Goal: Ask a question: Seek information or help from site administrators or community

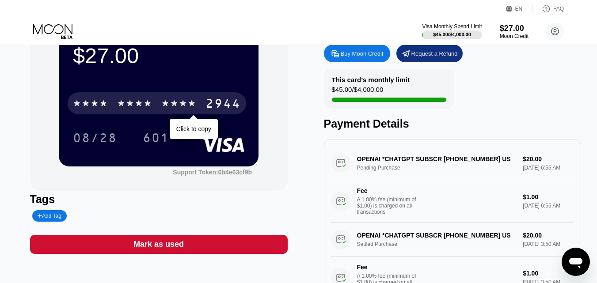
click at [159, 102] on div "* * * * * * * * * * * * 2944" at bounding box center [157, 103] width 179 height 22
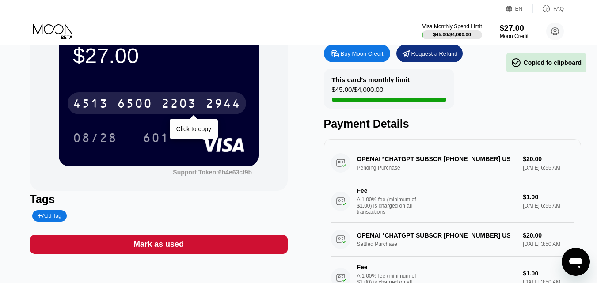
click at [192, 104] on div "2203" at bounding box center [178, 105] width 35 height 14
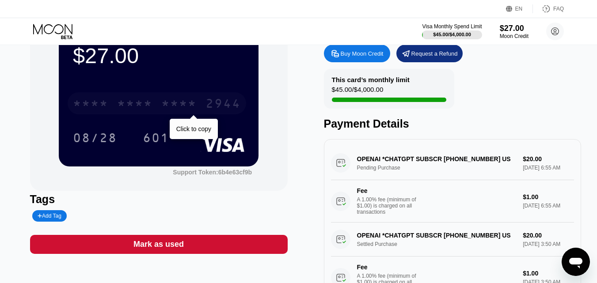
click at [155, 109] on div "* * * * * * * * * * * * 2944" at bounding box center [157, 103] width 179 height 22
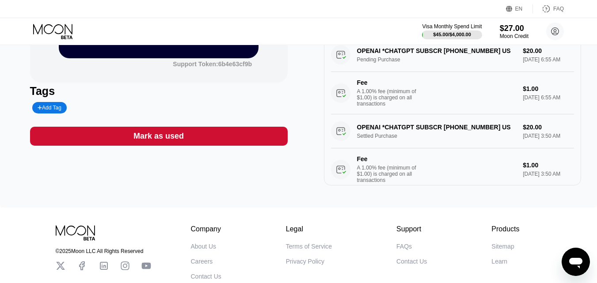
scroll to position [161, 0]
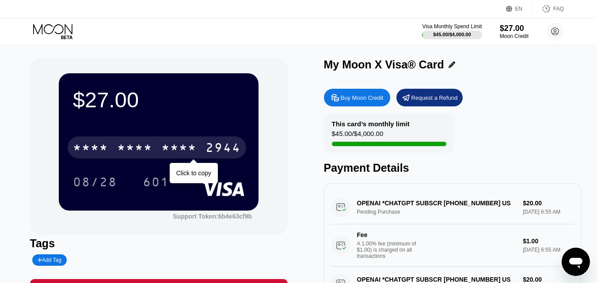
drag, startPoint x: 164, startPoint y: 151, endPoint x: 203, endPoint y: 27, distance: 129.7
click at [164, 151] on div "* * * *" at bounding box center [178, 149] width 35 height 14
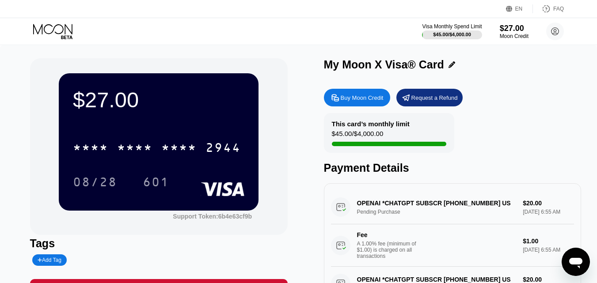
scroll to position [77, 0]
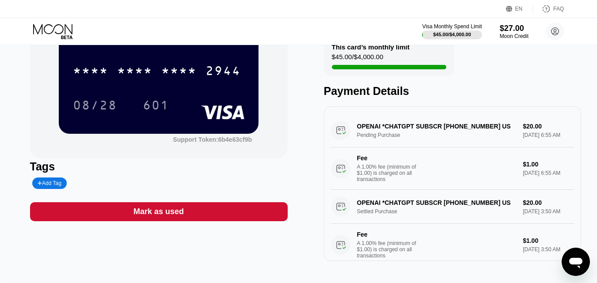
click at [579, 269] on icon "Open messaging window" at bounding box center [576, 262] width 16 height 16
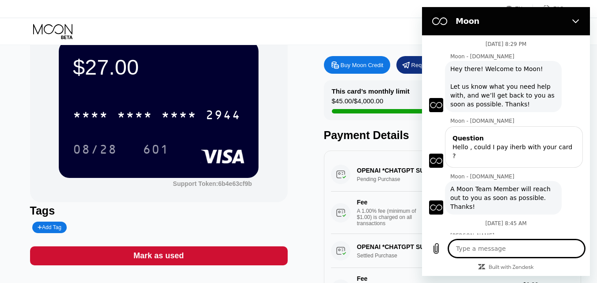
scroll to position [45, 0]
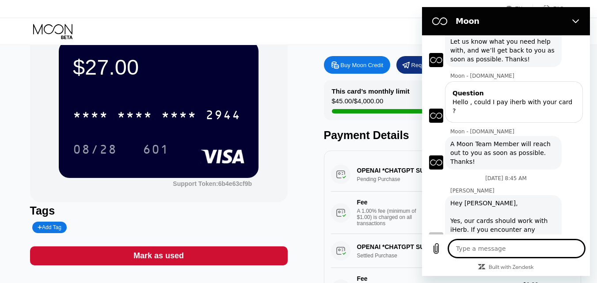
type textarea "h"
type textarea "x"
type textarea "he"
type textarea "x"
type textarea "hel"
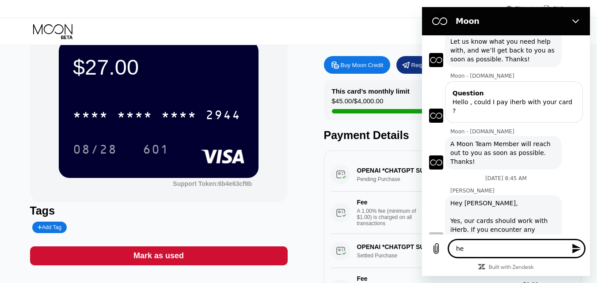
type textarea "x"
type textarea "hell"
type textarea "x"
type textarea "hello"
type textarea "x"
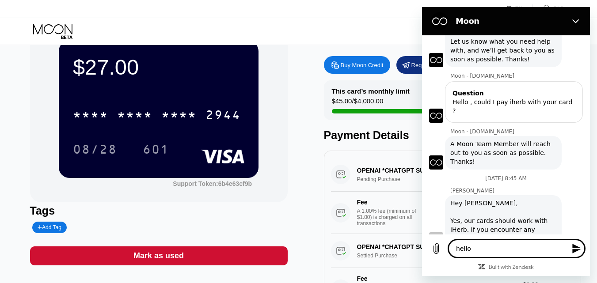
type textarea "hello!"
type textarea "x"
type textarea "hello!"
type textarea "x"
type textarea "hello! c"
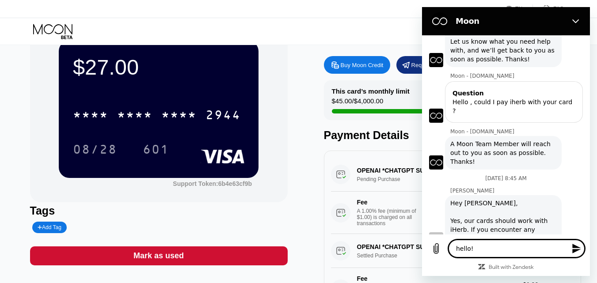
type textarea "x"
type textarea "hello!"
type textarea "x"
type textarea "hello! a"
type textarea "x"
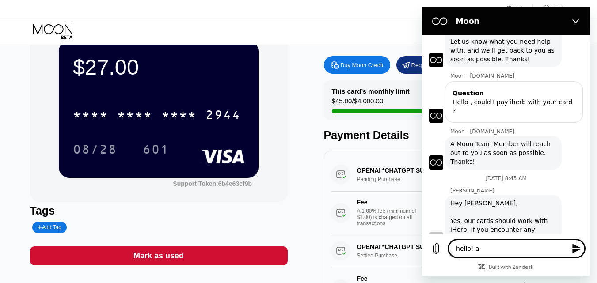
type textarea "hello! am"
type textarea "x"
type textarea "hello! am"
type textarea "x"
type textarea "hello! am i"
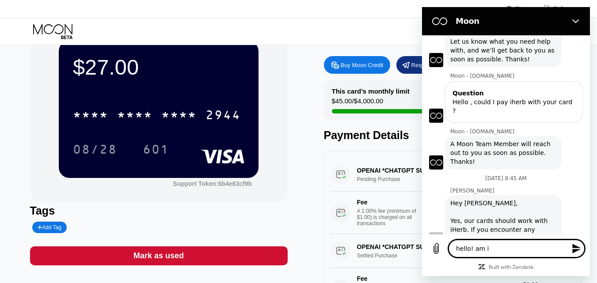
type textarea "x"
type textarea "hello! am i"
type textarea "x"
type textarea "hello! am i a"
type textarea "x"
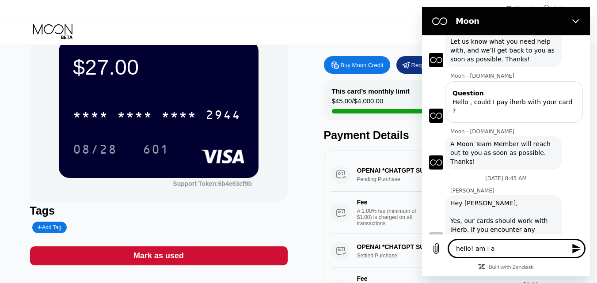
type textarea "hello! am i ab"
type textarea "x"
type textarea "hello! am i abl"
type textarea "x"
type textarea "hello! am i able"
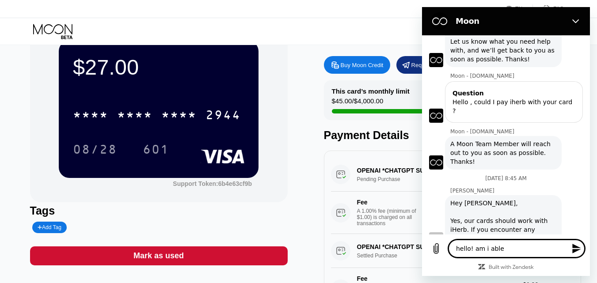
type textarea "x"
type textarea "hello! am i able"
type textarea "x"
type textarea "hello! am i able t"
type textarea "x"
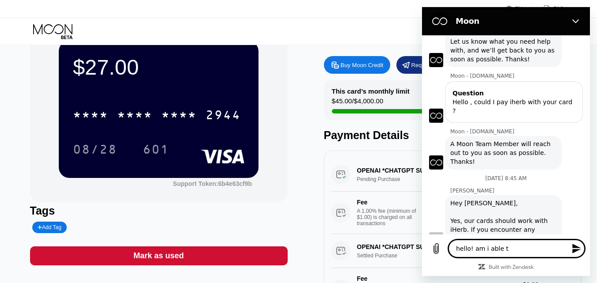
type textarea "hello! am i able to"
type textarea "x"
type textarea "hello! am i able to"
type textarea "x"
type textarea "hello! am i able to p"
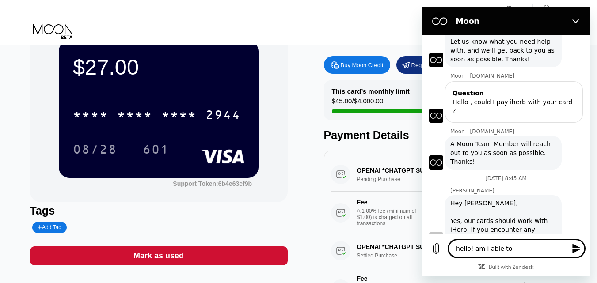
type textarea "x"
type textarea "hello! am i able to pa"
type textarea "x"
type textarea "hello! am i able to pay"
type textarea "x"
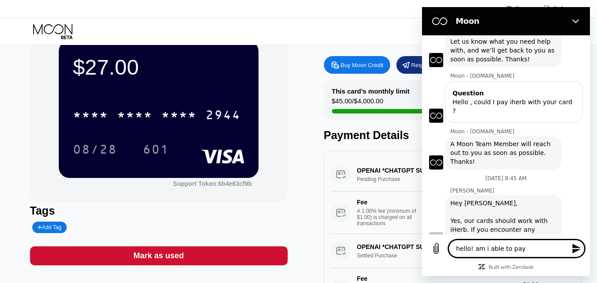
type textarea "hello! am i able to pay"
type textarea "x"
type textarea "hello! am i able to pay c"
type textarea "x"
type textarea "hello! am i able to pay cu"
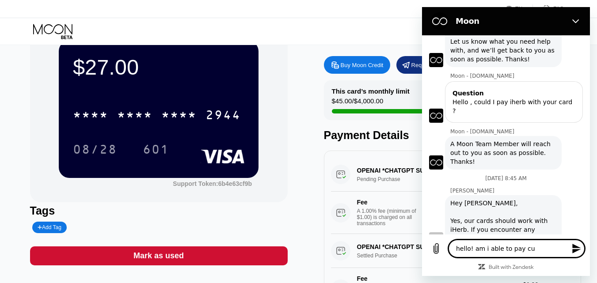
type textarea "x"
type textarea "hello! am i able to pay cur"
type textarea "x"
type textarea "hello! am i able to pay curs"
type textarea "x"
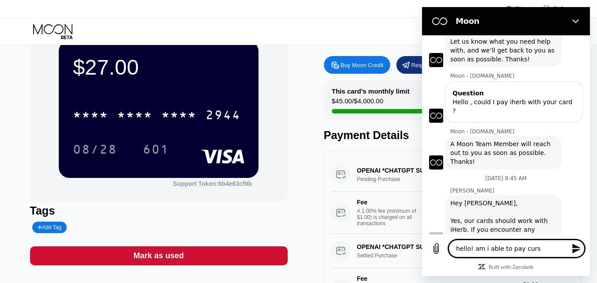
type textarea "hello! am i able to pay curso"
type textarea "x"
type textarea "hello! am i able to pay cursor"
type textarea "x"
type textarea "hello! am i able to pay cursor"
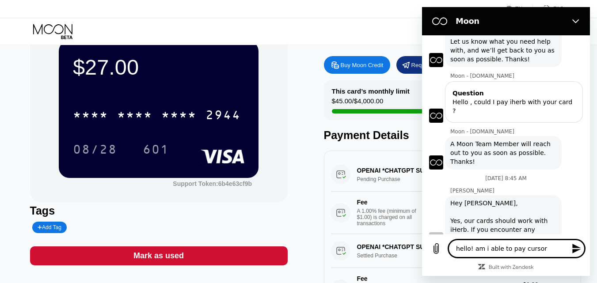
type textarea "x"
type textarea "hello! am i able to pay cursor a"
type textarea "x"
type textarea "hello! am i able to pay cursor ai"
type textarea "x"
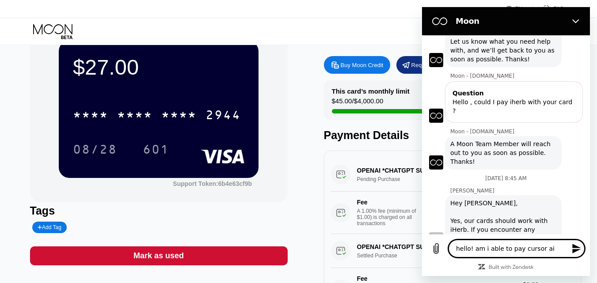
type textarea "hello! am i able to pay cursor a"
type textarea "x"
type textarea "hello! am i able to pay cursor"
type textarea "x"
type textarea "hello! am i able to pay cursor"
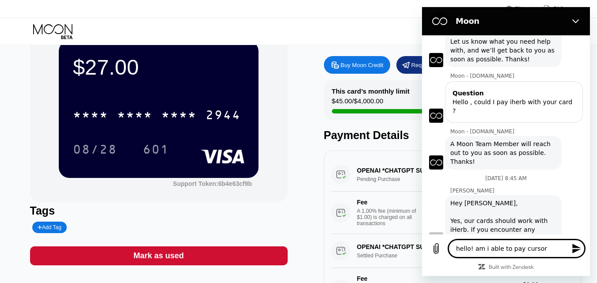
type textarea "x"
type textarea "hello! am i able to pay cursor."
type textarea "x"
type textarea "hello! am i able to pay cursor"
type textarea "x"
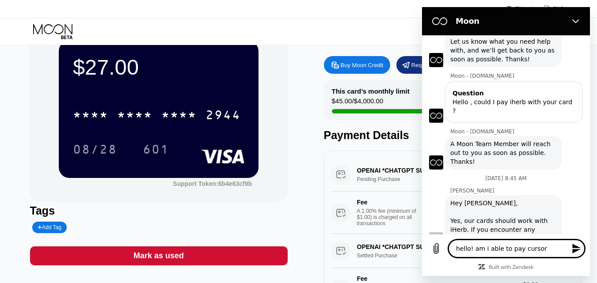
type textarea "hello! am i able to pay cursor"
type textarea "x"
type textarea "hello! am i able to pay cursor"
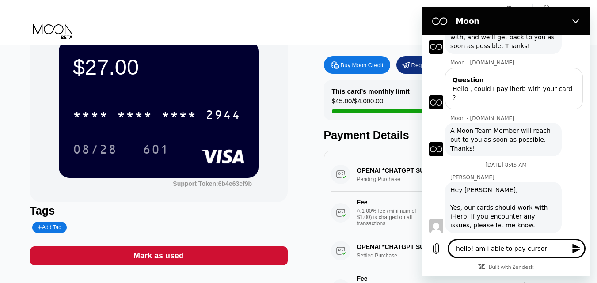
type textarea "x"
type textarea "hello! am i able to pay cursor p"
type textarea "x"
type textarea "hello! am i able to pay cursor pr"
type textarea "x"
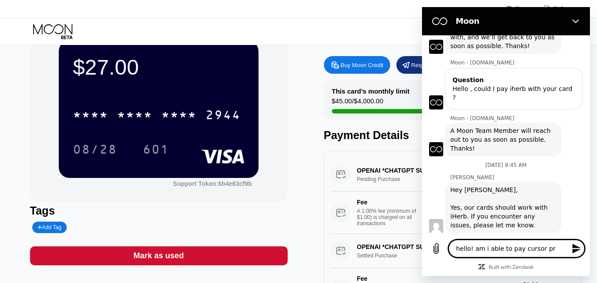
type textarea "hello! am i able to pay cursor pro"
type textarea "x"
type textarea "hello! am i able to pay cursor pro"
type textarea "x"
type textarea "hello! am i able to pay cursor pro w"
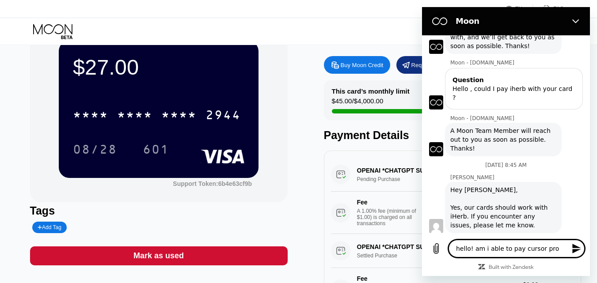
type textarea "x"
type textarea "hello! am i able to pay cursor pro wi"
type textarea "x"
type textarea "hello! am i able to pay cursor pro wit"
type textarea "x"
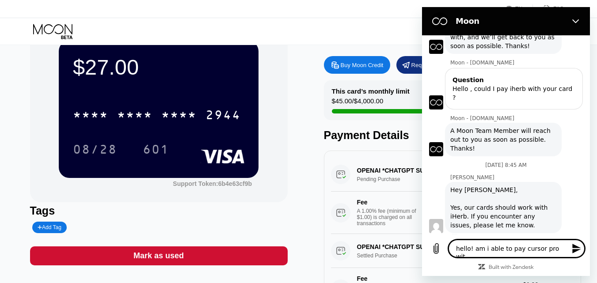
type textarea "hello! am i able to pay cursor pro with"
type textarea "x"
type textarea "hello! am i able to pay cursor pro with"
type textarea "x"
type textarea "hello! am i able to pay cursor pro with m"
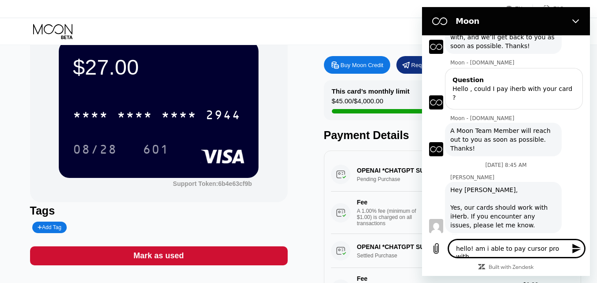
type textarea "x"
type textarea "hello! am i able to pay cursor pro with mo"
type textarea "x"
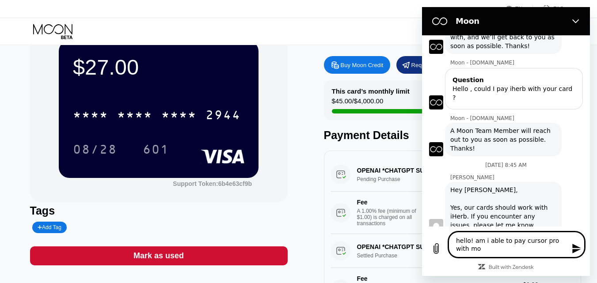
type textarea "hello! am i able to pay cursor pro with moo"
type textarea "x"
type textarea "hello! am i able to pay cursor pro with moon"
type textarea "x"
type textarea "hello! am i able to pay cursor pro with moon"
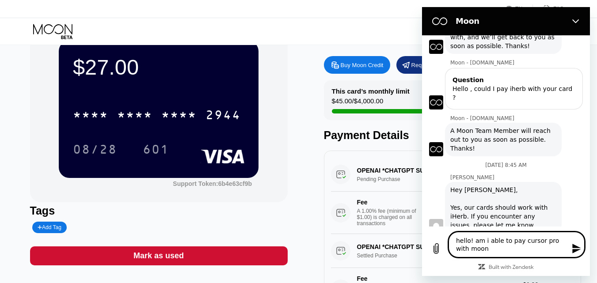
type textarea "x"
type textarea "hello! am i able to pay cursor pro with moon c"
type textarea "x"
type textarea "hello! am i able to pay cursor pro with moon ca"
type textarea "x"
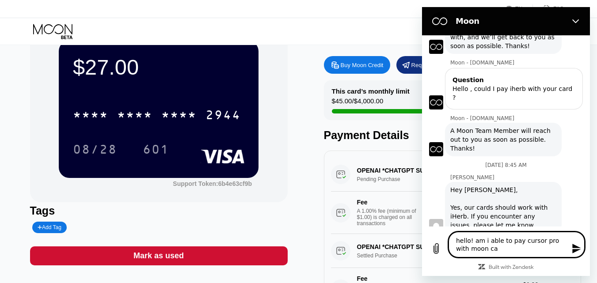
type textarea "hello! am i able to pay cursor pro with moon car"
type textarea "x"
type textarea "hello! am i able to pay cursor pro with moon card"
type textarea "x"
type textarea "hello! am i able to pay cursor pro with moon card>"
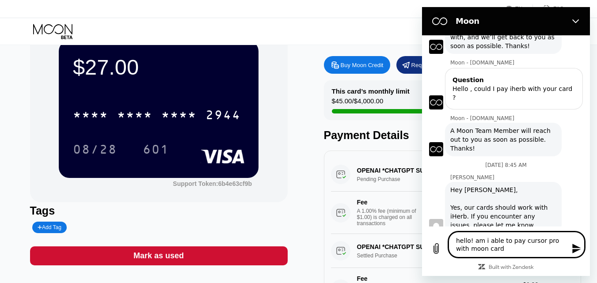
type textarea "x"
type textarea "hello! am i able to pay cursor pro with moon card"
type textarea "x"
type textarea "hello! am i able to pay cursor pro with moon card&"
type textarea "x"
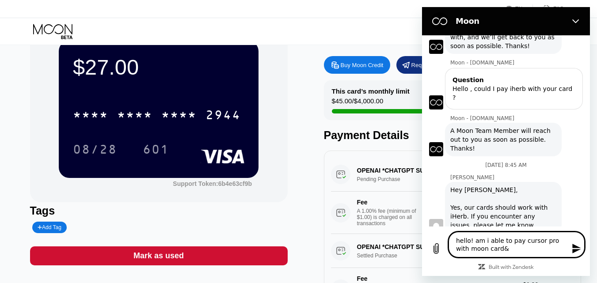
type textarea "hello! am i able to pay cursor pro with moon card"
type textarea "x"
type textarea "hello! am i able to pay cursor pro with moon card?"
type textarea "x"
type textarea "hello! am i able to pay cursor pro with moon card?"
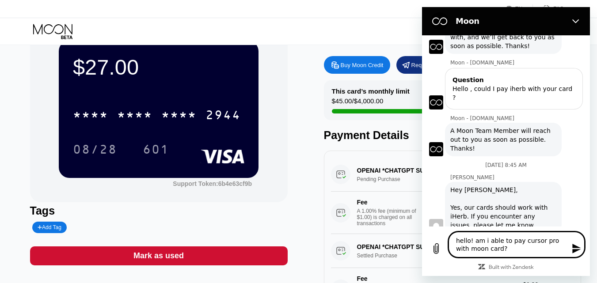
type textarea "x"
type textarea "hello! am i able to pay cursor pro with moon card?"
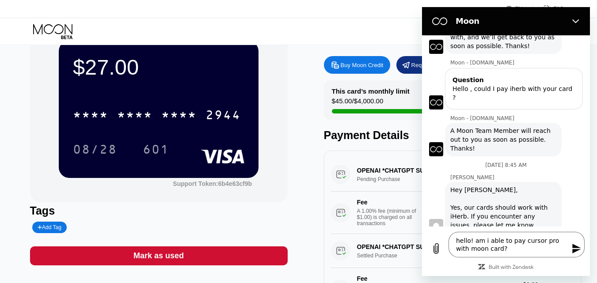
click at [574, 248] on icon "Send message" at bounding box center [576, 249] width 8 height 10
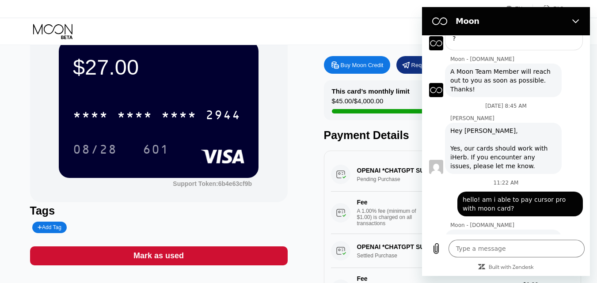
scroll to position [233, 0]
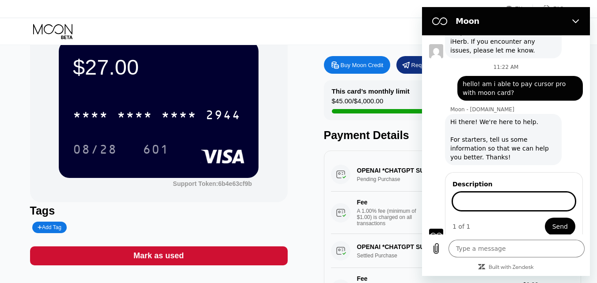
type textarea "x"
type input "i try to pay for cursor pro with my moon card, but"
type textarea "x"
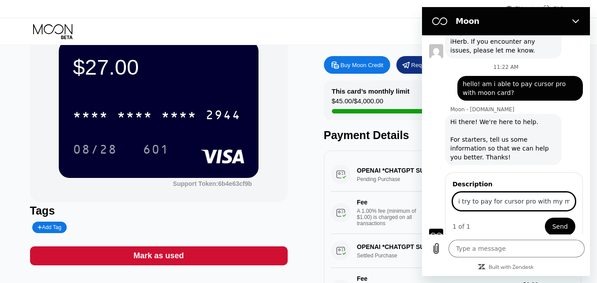
scroll to position [0, 32]
drag, startPoint x: 549, startPoint y: 191, endPoint x: 570, endPoint y: 188, distance: 21.4
click at [570, 188] on div "Description i try to pay for cursor pro with my moon card, but 1 of 1 Send" at bounding box center [514, 207] width 138 height 71
click at [524, 193] on input "i try to pay for cursor pro with my moon card, but" at bounding box center [513, 201] width 123 height 19
drag, startPoint x: 562, startPoint y: 194, endPoint x: 1021, endPoint y: 211, distance: 458.9
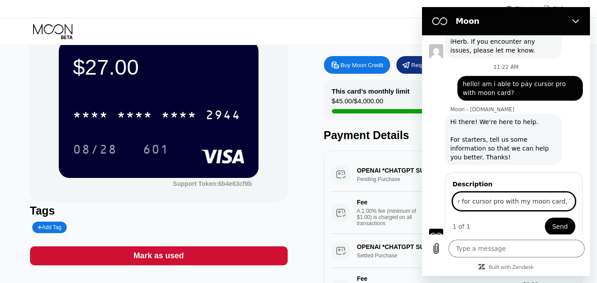
click at [562, 194] on input "i try to pay for cursor pro with my moon card, but" at bounding box center [513, 201] width 123 height 19
paste input "Your card has been declined."
click at [495, 192] on input "i try to pay for cursor pro with my moon card, but Your card has been declined." at bounding box center [513, 201] width 123 height 19
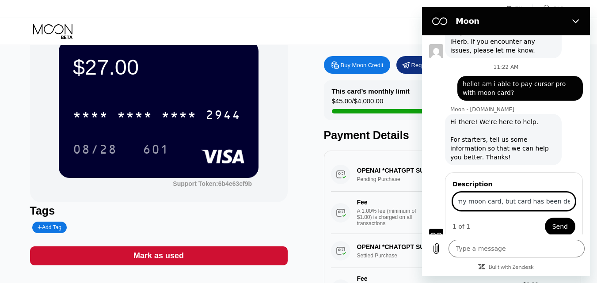
type input "i try to pay for cursor pro with my moon card, but card has been declined."
click at [560, 223] on span "Send" at bounding box center [559, 226] width 15 height 11
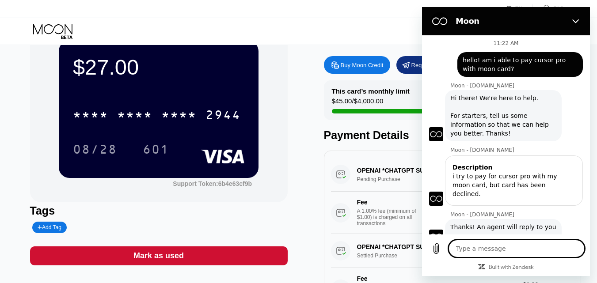
scroll to position [259, 0]
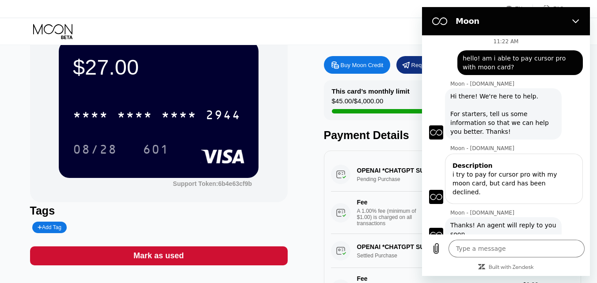
click at [299, 175] on div "$27.00 * * * * * * * * * * * * 2944 08/28 601 Support Token: 6b4e63cf9b Tags Ad…" at bounding box center [298, 166] width 537 height 280
click at [575, 18] on icon "Close" at bounding box center [575, 21] width 7 height 7
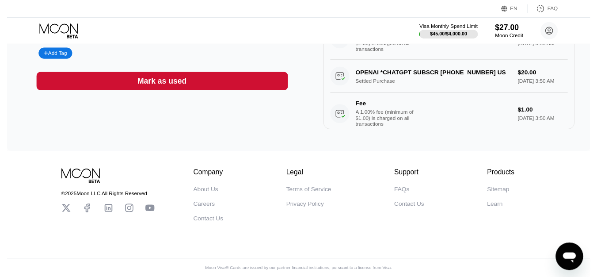
scroll to position [0, 0]
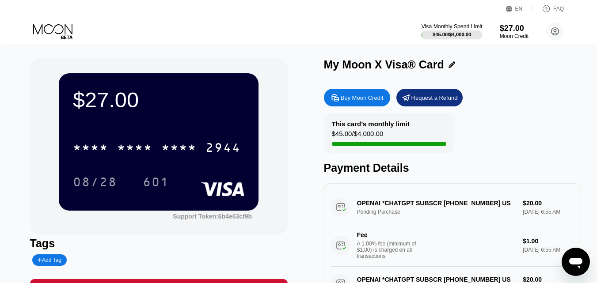
click at [443, 30] on div at bounding box center [452, 34] width 61 height 9
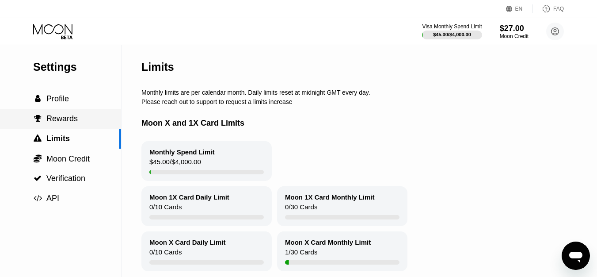
click at [59, 117] on span "Rewards" at bounding box center [61, 118] width 31 height 9
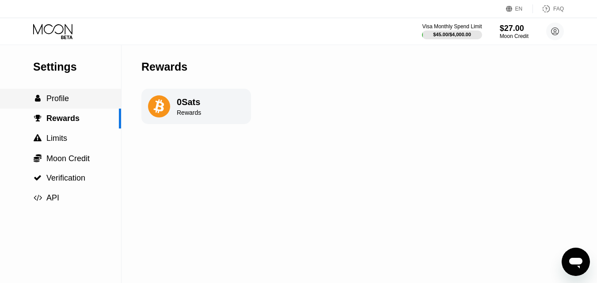
click at [61, 99] on span "Profile" at bounding box center [57, 98] width 23 height 9
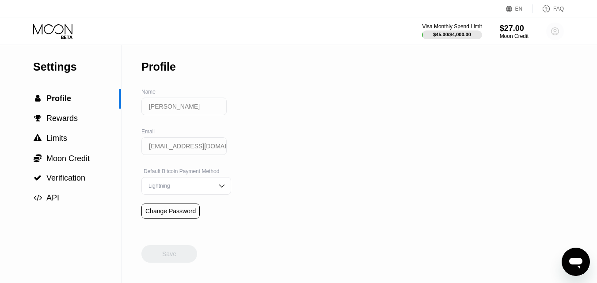
click at [557, 30] on circle at bounding box center [555, 32] width 18 height 18
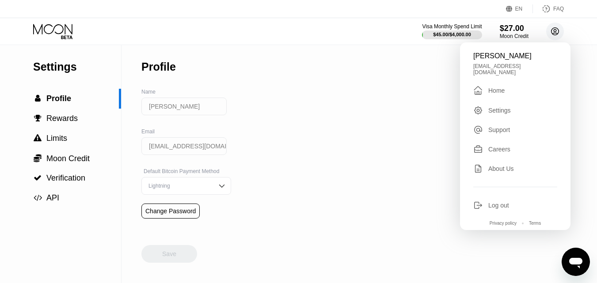
click at [558, 30] on icon at bounding box center [555, 32] width 8 height 8
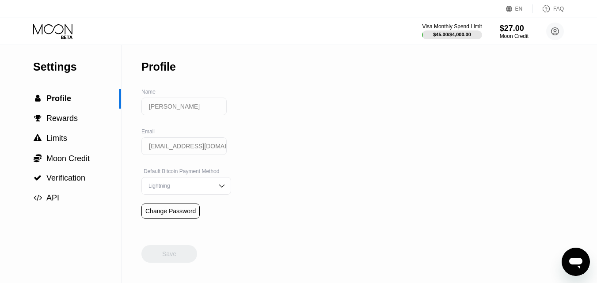
click at [557, 11] on div "FAQ" at bounding box center [558, 9] width 11 height 6
type textarea "x"
